Goal: Task Accomplishment & Management: Manage account settings

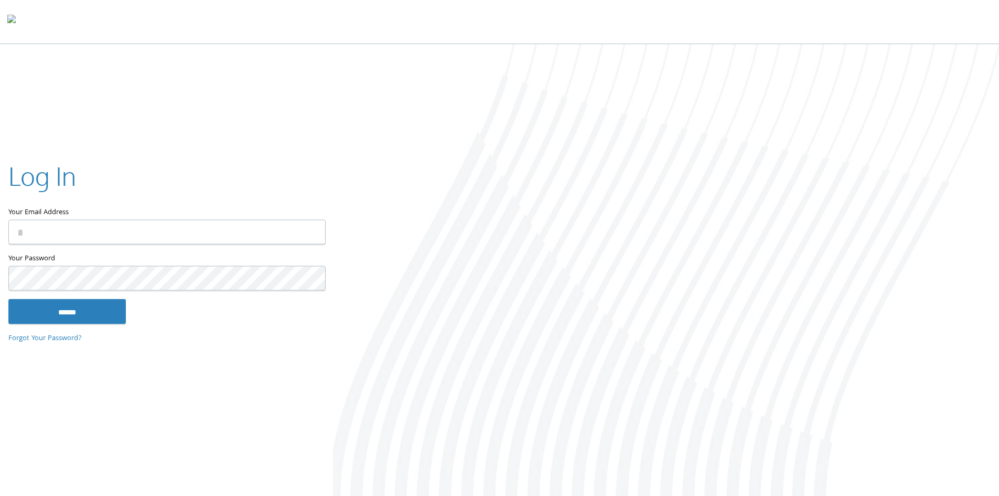
type input "**********"
click at [124, 323] on input "******" at bounding box center [67, 310] width 118 height 25
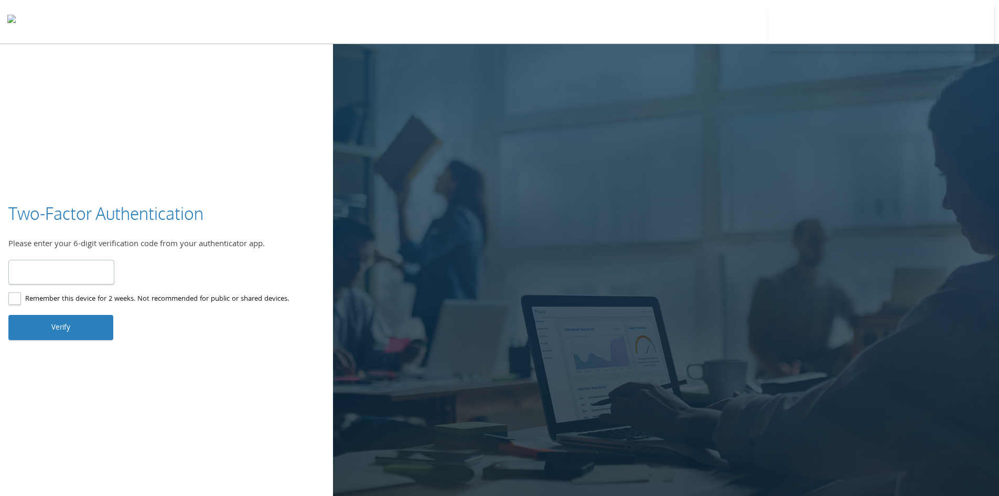
click at [57, 264] on input "number" at bounding box center [61, 272] width 106 height 25
type input "******"
